Goal: Navigation & Orientation: Find specific page/section

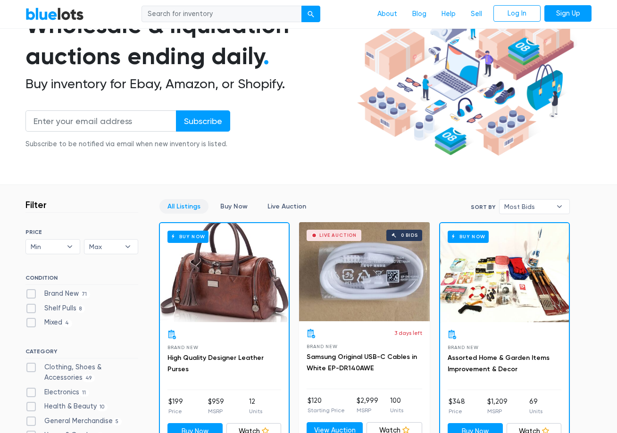
scroll to position [283, 0]
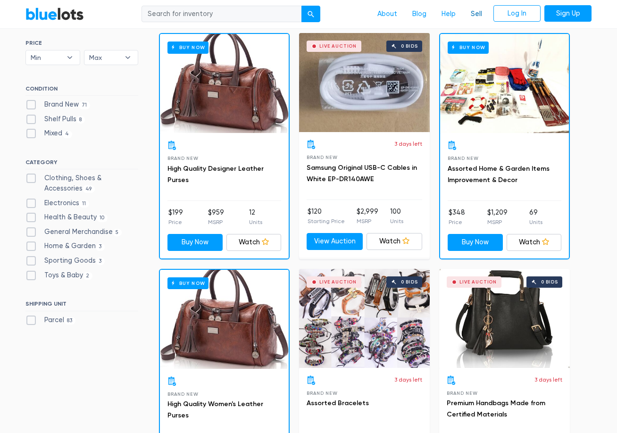
click at [478, 13] on link "Sell" at bounding box center [477, 14] width 26 height 18
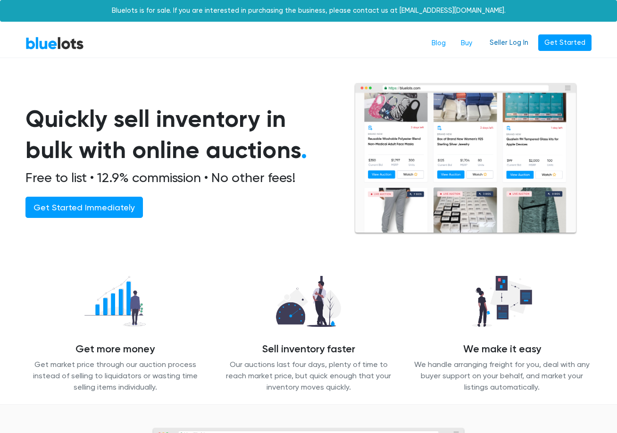
click at [512, 48] on link "Seller Log In" at bounding box center [509, 42] width 51 height 17
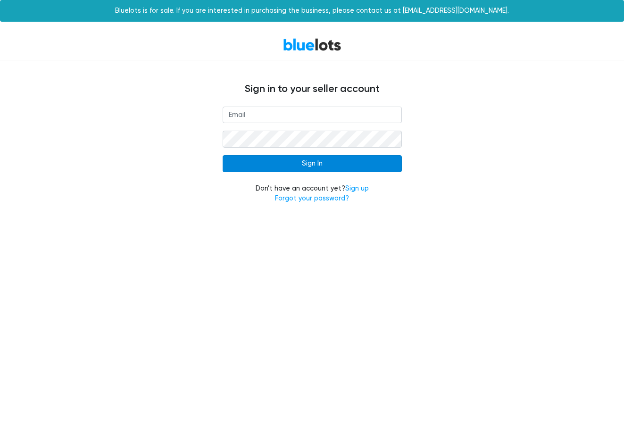
type input "[EMAIL_ADDRESS][DOMAIN_NAME]"
click at [313, 168] on input "Sign In" at bounding box center [312, 163] width 179 height 17
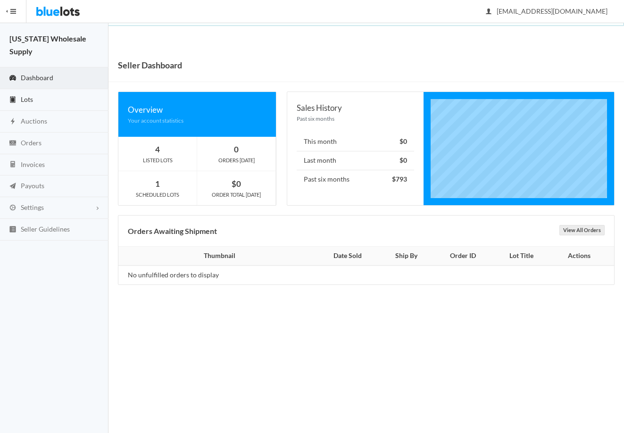
click at [25, 95] on span "Lots" at bounding box center [27, 99] width 12 height 8
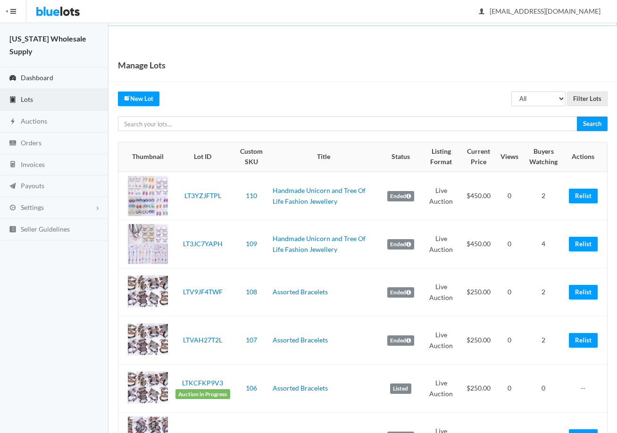
click at [34, 74] on span "Dashboard" at bounding box center [37, 78] width 33 height 8
